Goal: Use online tool/utility: Use online tool/utility

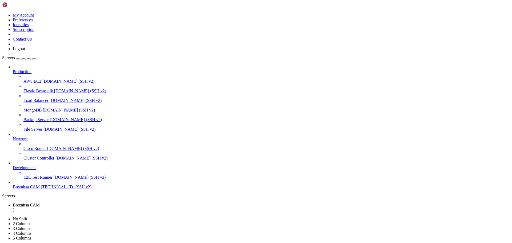
scroll to position [2668, 0]
drag, startPoint x: 168, startPoint y: 489, endPoint x: 150, endPoint y: 496, distance: 19.8
drag, startPoint x: 5, startPoint y: 474, endPoint x: 125, endPoint y: 494, distance: 121.8
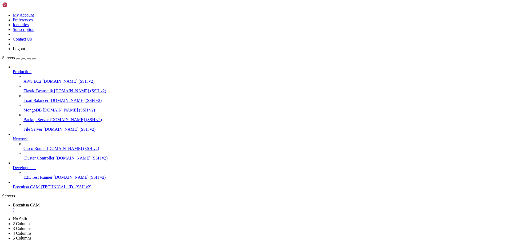
drag, startPoint x: 154, startPoint y: 495, endPoint x: 120, endPoint y: 477, distance: 38.7
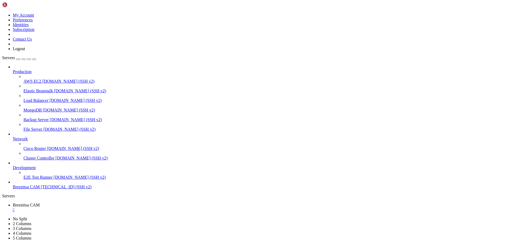
drag, startPoint x: 185, startPoint y: 453, endPoint x: 174, endPoint y: 462, distance: 14.4
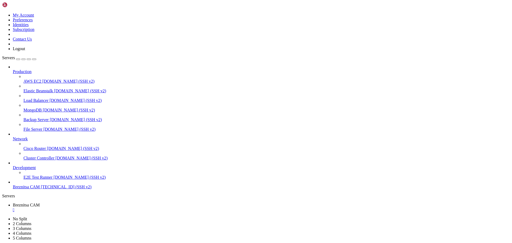
drag, startPoint x: 159, startPoint y: 470, endPoint x: 138, endPoint y: 469, distance: 21.1
drag, startPoint x: 5, startPoint y: 465, endPoint x: 177, endPoint y: 474, distance: 173.1
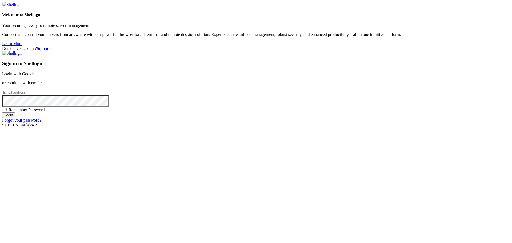
click at [35, 76] on link "Login with Google" at bounding box center [18, 73] width 33 height 5
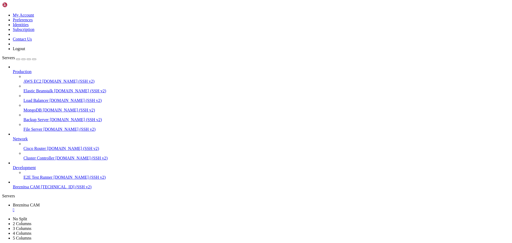
scroll to position [2727, 0]
drag, startPoint x: 156, startPoint y: 485, endPoint x: 148, endPoint y: 490, distance: 9.0
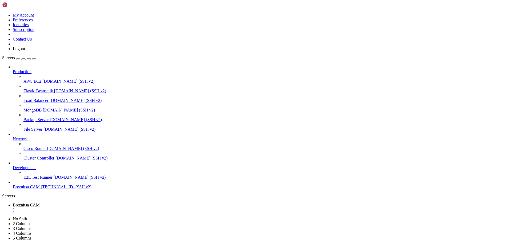
drag, startPoint x: 4, startPoint y: 473, endPoint x: 175, endPoint y: 496, distance: 171.8
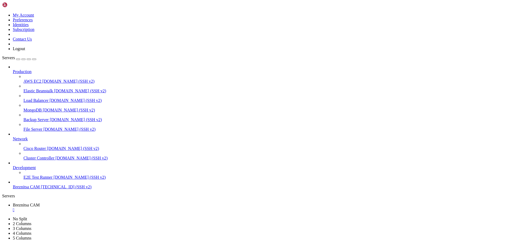
drag, startPoint x: 173, startPoint y: 496, endPoint x: 159, endPoint y: 496, distance: 14.4
drag, startPoint x: 155, startPoint y: 455, endPoint x: 146, endPoint y: 459, distance: 10.0
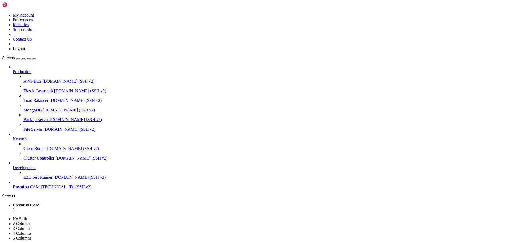
drag, startPoint x: 172, startPoint y: 464, endPoint x: 167, endPoint y: 468, distance: 6.8
